Goal: Task Accomplishment & Management: Complete application form

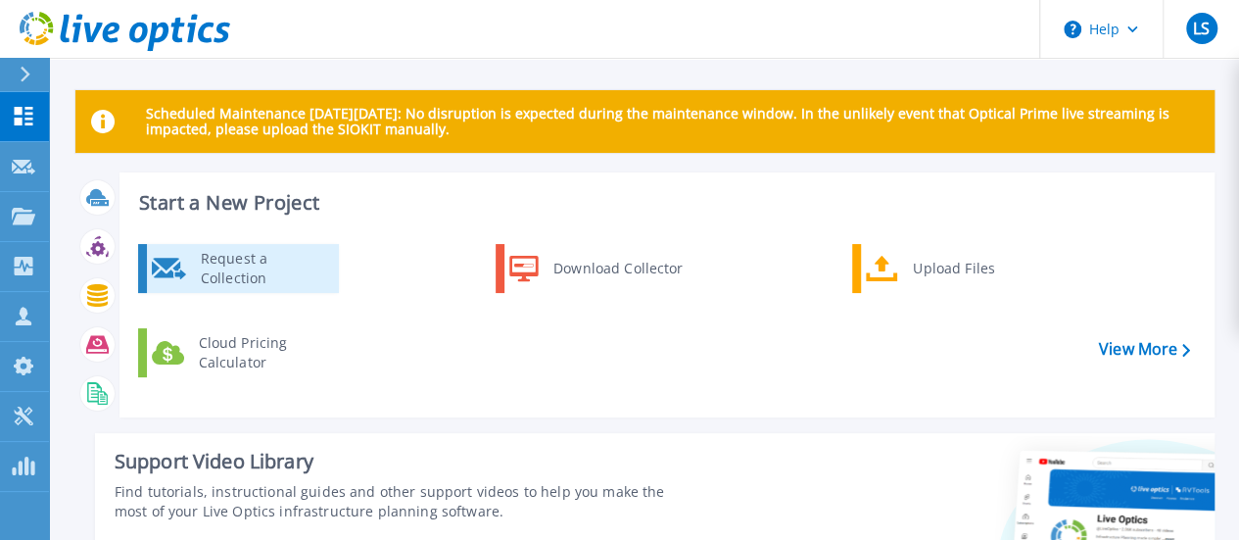
click at [282, 279] on div "Request a Collection" at bounding box center [262, 268] width 143 height 39
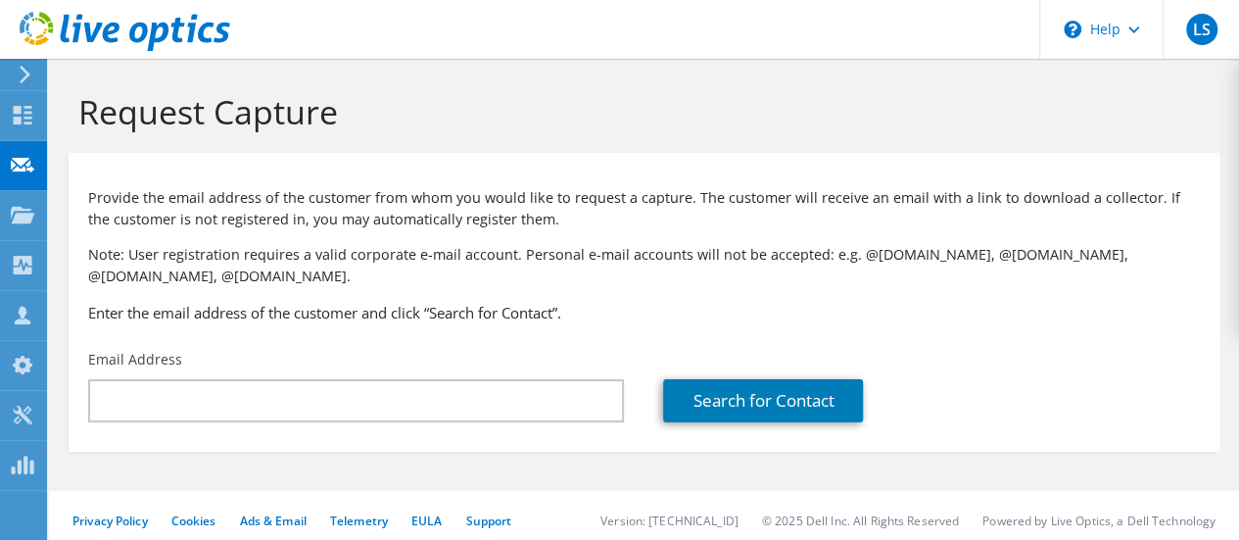
scroll to position [10, 0]
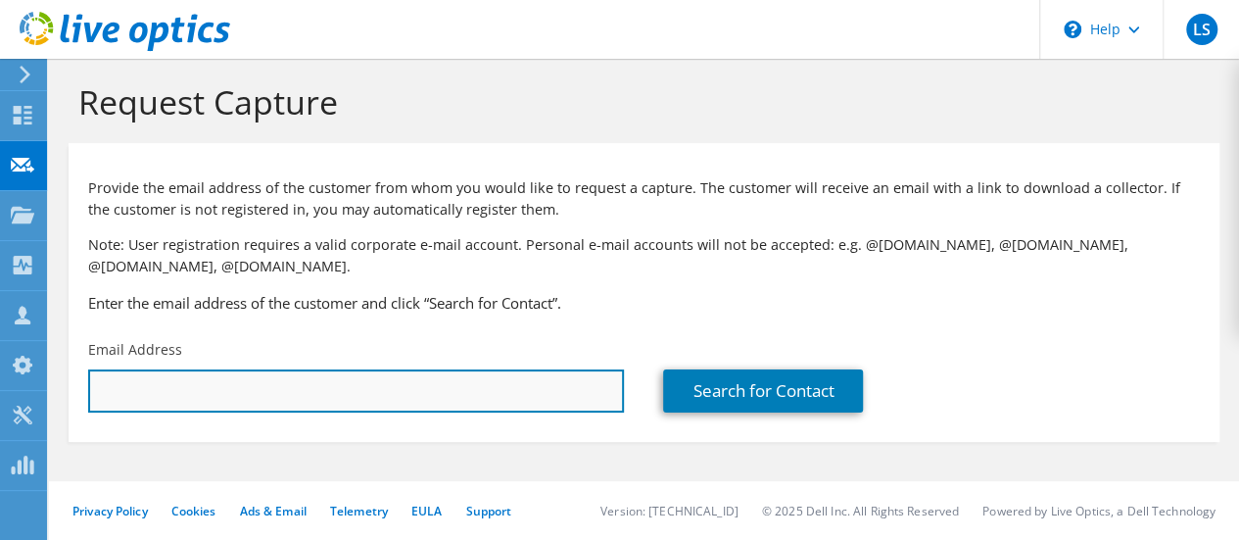
click at [348, 399] on input "text" at bounding box center [356, 390] width 536 height 43
paste input "dfarrell-aeria@ukcoaching.org"
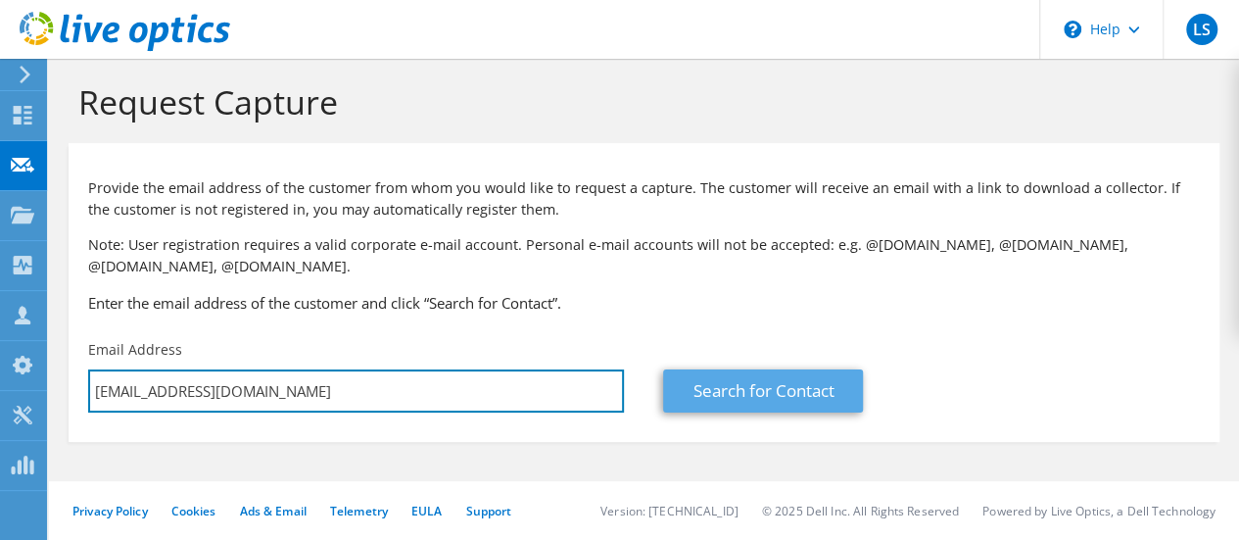
type input "dfarrell-aeria@ukcoaching.org"
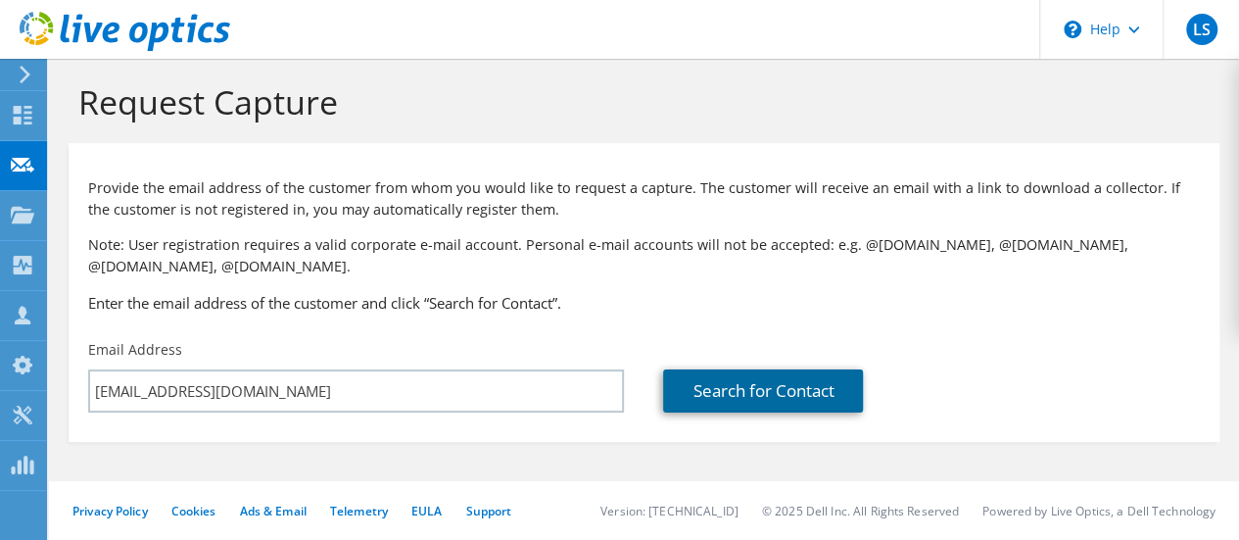
click at [738, 391] on link "Search for Contact" at bounding box center [763, 390] width 200 height 43
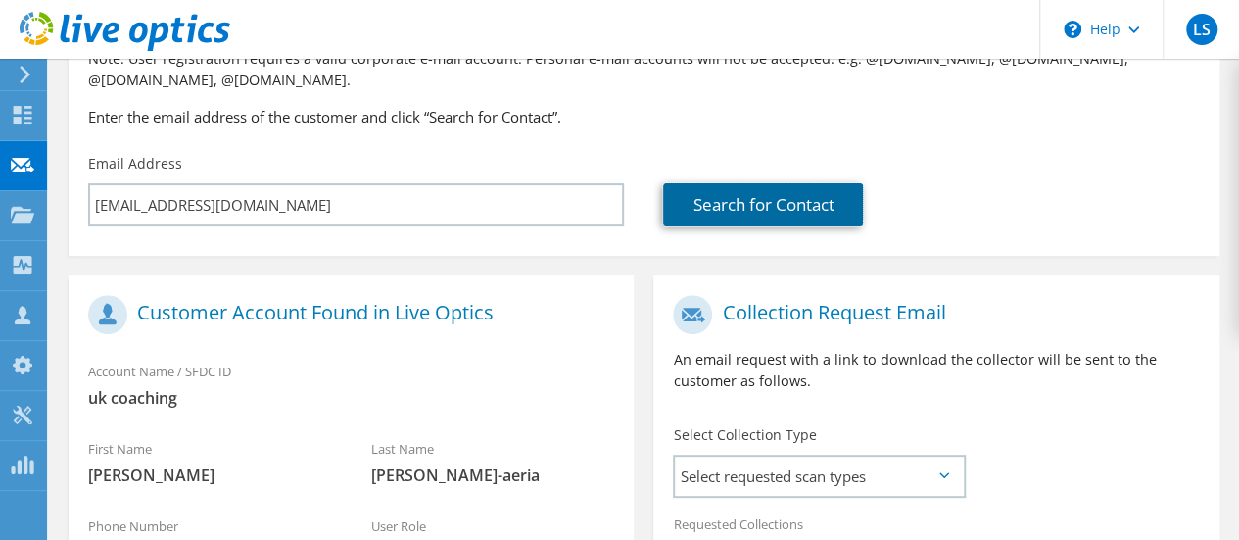
scroll to position [392, 0]
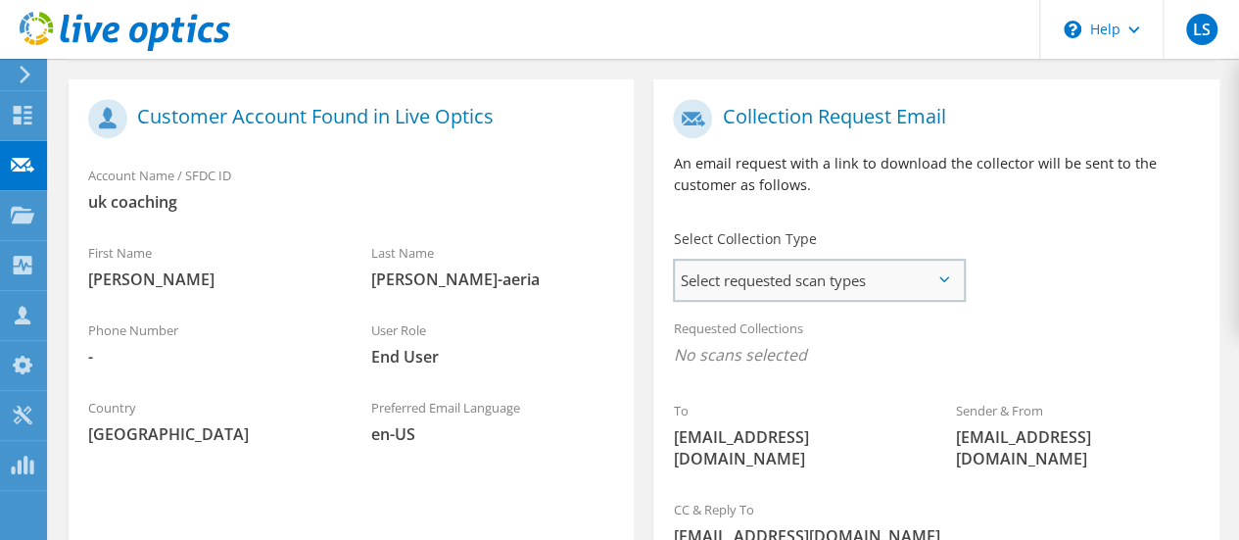
click at [936, 285] on span "Select requested scan types" at bounding box center [819, 280] width 288 height 39
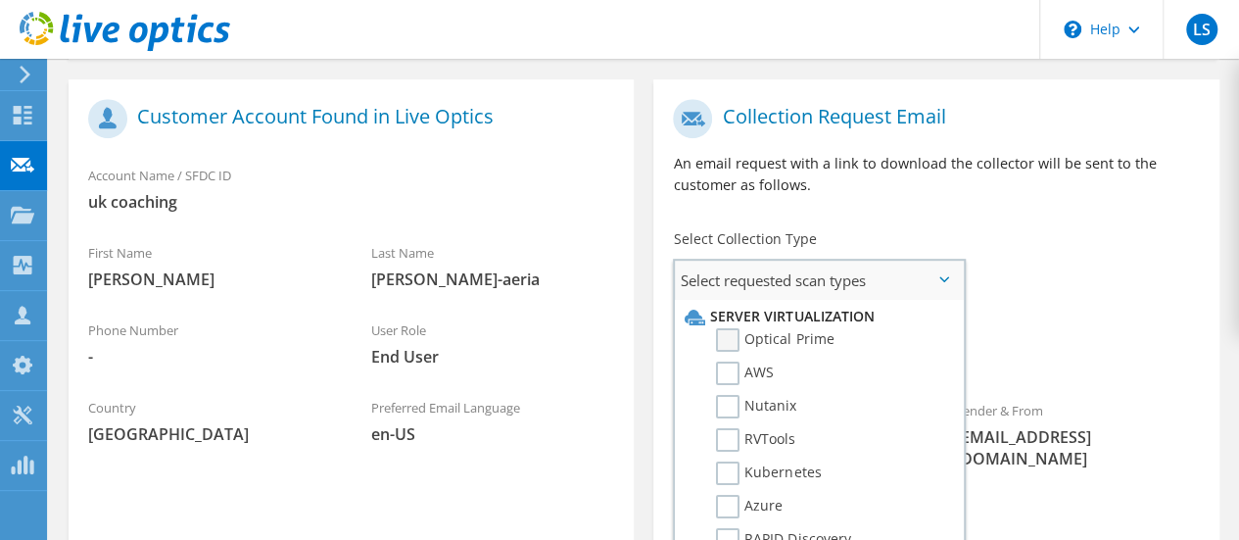
click at [733, 341] on label "Optical Prime" at bounding box center [775, 340] width 118 height 24
click at [0, 0] on input "Optical Prime" at bounding box center [0, 0] width 0 height 0
click at [1079, 286] on div "To dfarrell-aeria@ukcoaching.org Sender & From liveoptics@liveoptics.com" at bounding box center [935, 291] width 565 height 405
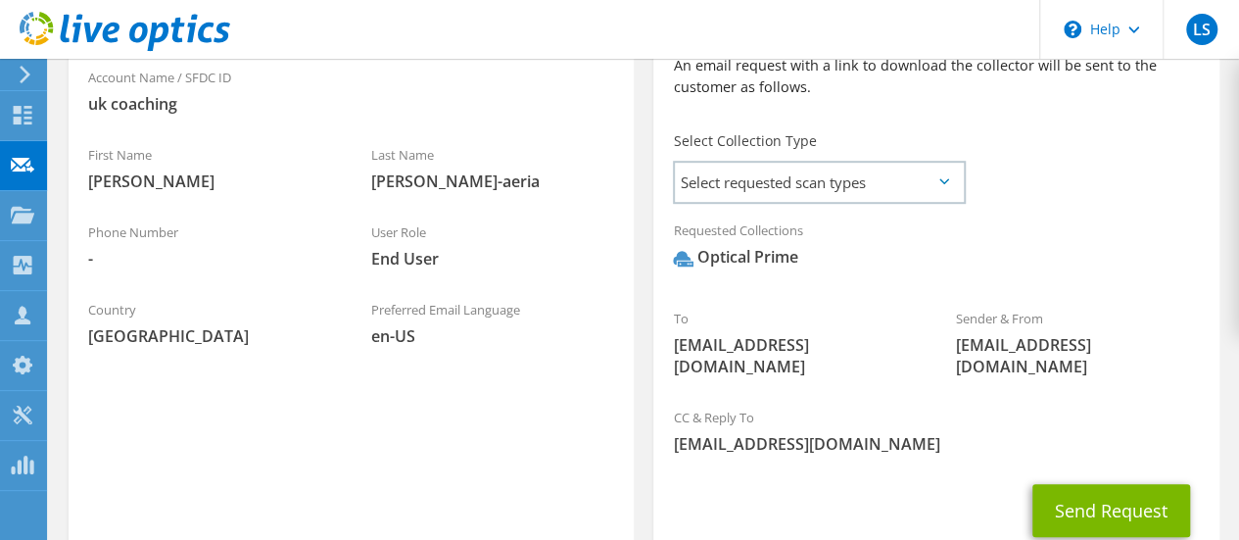
scroll to position [588, 0]
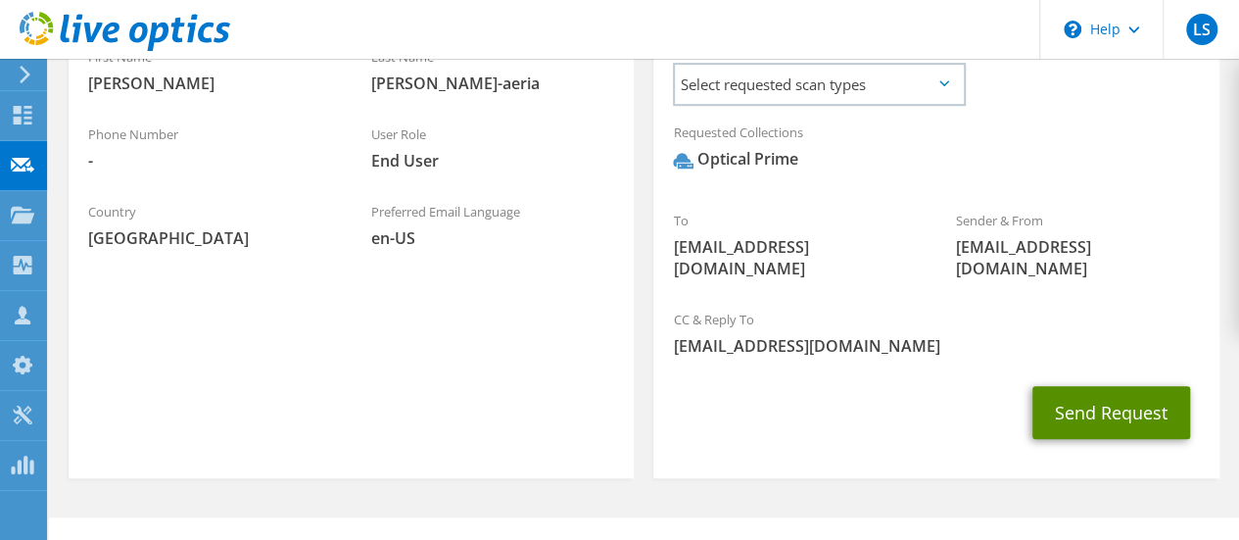
click at [1077, 390] on button "Send Request" at bounding box center [1111, 412] width 158 height 53
